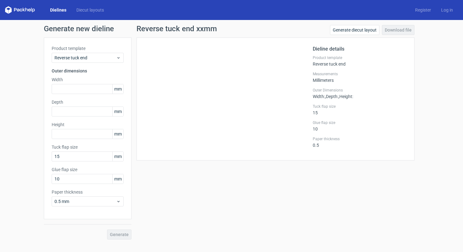
click at [87, 4] on div "Dielines Diecut layouts Register Log in" at bounding box center [231, 10] width 463 height 20
click at [98, 8] on link "Diecut layouts" at bounding box center [90, 10] width 38 height 6
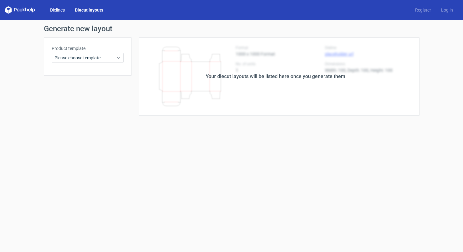
click at [59, 10] on link "Dielines" at bounding box center [57, 10] width 25 height 6
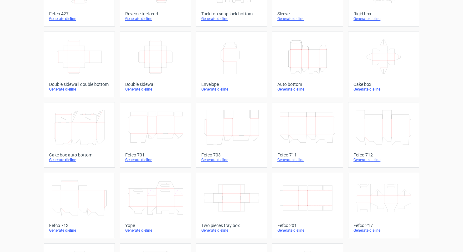
scroll to position [94, 0]
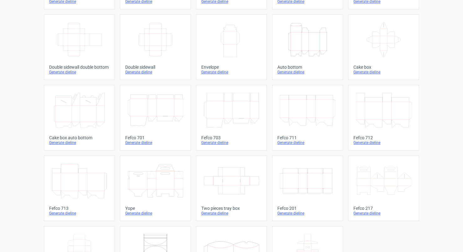
click at [388, 184] on icon at bounding box center [383, 181] width 55 height 35
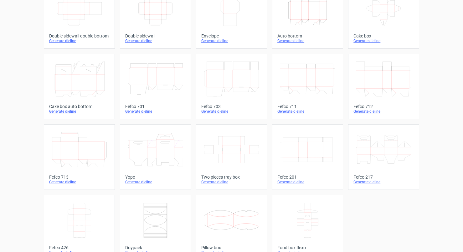
scroll to position [139, 0]
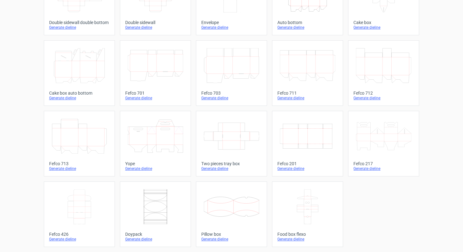
click at [395, 140] on icon at bounding box center [383, 136] width 55 height 35
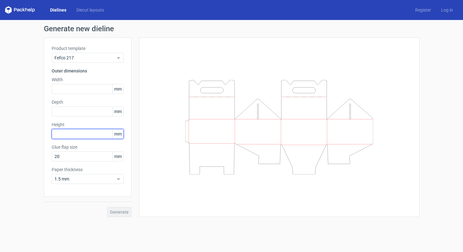
click at [73, 133] on input "text" at bounding box center [88, 134] width 72 height 10
type input "110"
click at [80, 88] on input "text" at bounding box center [88, 89] width 72 height 10
type input "110"
click at [88, 113] on input "text" at bounding box center [88, 112] width 72 height 10
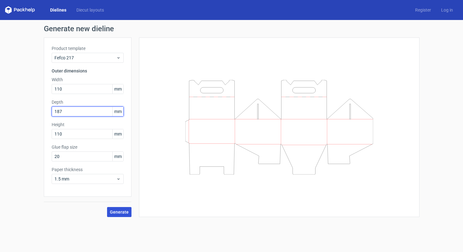
type input "187"
click at [121, 210] on span "Generate" at bounding box center [119, 212] width 19 height 4
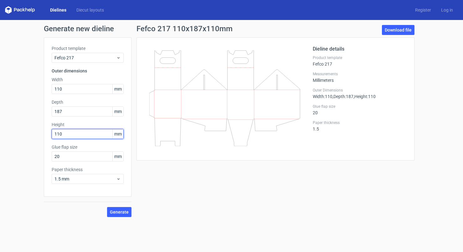
drag, startPoint x: 63, startPoint y: 132, endPoint x: 48, endPoint y: 135, distance: 15.9
click at [48, 135] on div "Product template Fefco 217 Outer dimensions Width 110 mm Depth 187 mm Height 11…" at bounding box center [88, 118] width 88 height 160
type input "187"
drag, startPoint x: 68, startPoint y: 114, endPoint x: 27, endPoint y: 119, distance: 41.6
click at [27, 106] on div "Generate new dieline Product template Fefco 217 Outer dimensions Width 110 mm D…" at bounding box center [231, 121] width 463 height 202
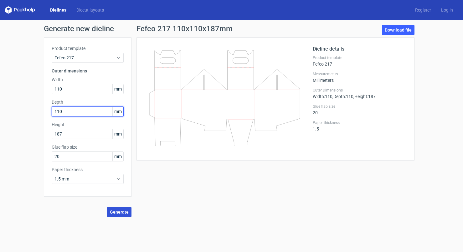
type input "110"
click at [124, 210] on span "Generate" at bounding box center [119, 212] width 19 height 4
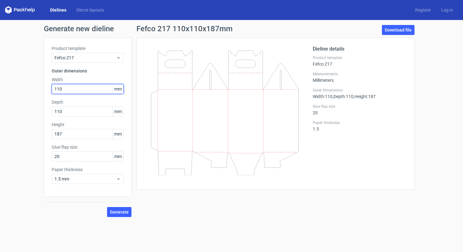
drag, startPoint x: 68, startPoint y: 92, endPoint x: 30, endPoint y: 91, distance: 38.2
click at [35, 90] on div "Generate new dieline Product template Fefco 217 Outer dimensions Width 110 mm D…" at bounding box center [231, 121] width 463 height 202
type input "187"
drag, startPoint x: 70, startPoint y: 137, endPoint x: 23, endPoint y: 146, distance: 47.5
click at [27, 135] on div "Generate new dieline Product template Fefco 217 Outer dimensions Width 187 mm D…" at bounding box center [231, 121] width 463 height 202
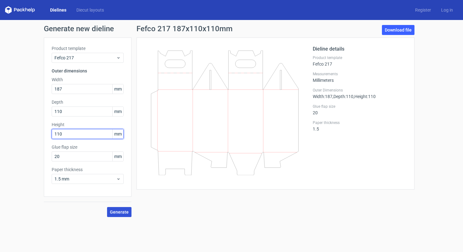
type input "110"
click at [126, 212] on span "Generate" at bounding box center [119, 212] width 19 height 4
